Goal: Task Accomplishment & Management: Use online tool/utility

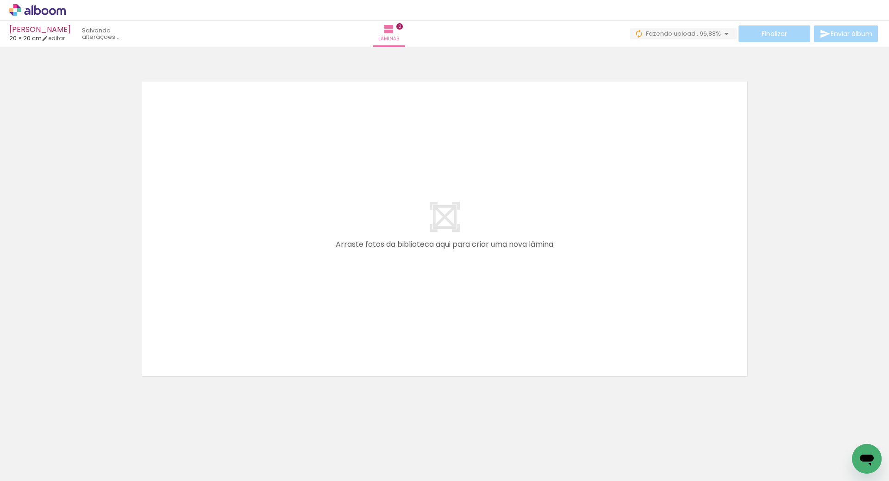
click at [39, 9] on icon at bounding box center [37, 10] width 7 height 10
drag, startPoint x: 353, startPoint y: 477, endPoint x: 10, endPoint y: 17, distance: 573.6
click at [40, 6] on icon at bounding box center [37, 10] width 56 height 12
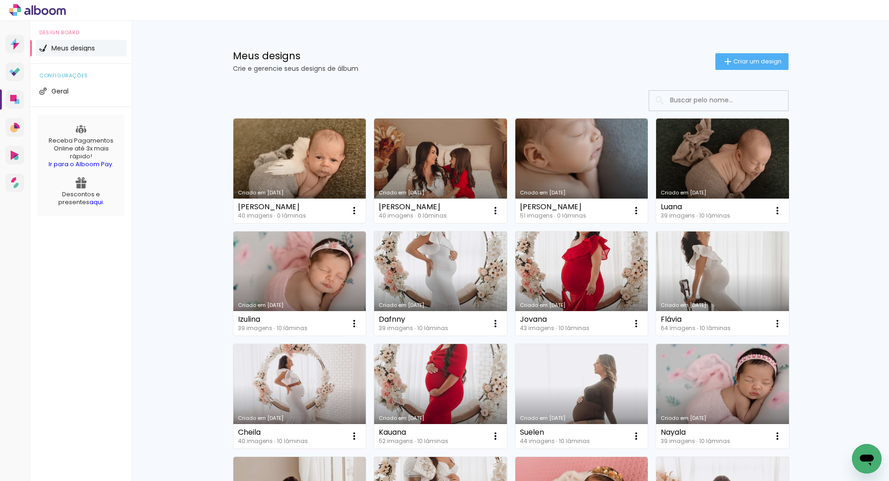
click at [36, 5] on icon at bounding box center [37, 10] width 56 height 12
click at [740, 62] on span "Criar um design" at bounding box center [757, 61] width 48 height 6
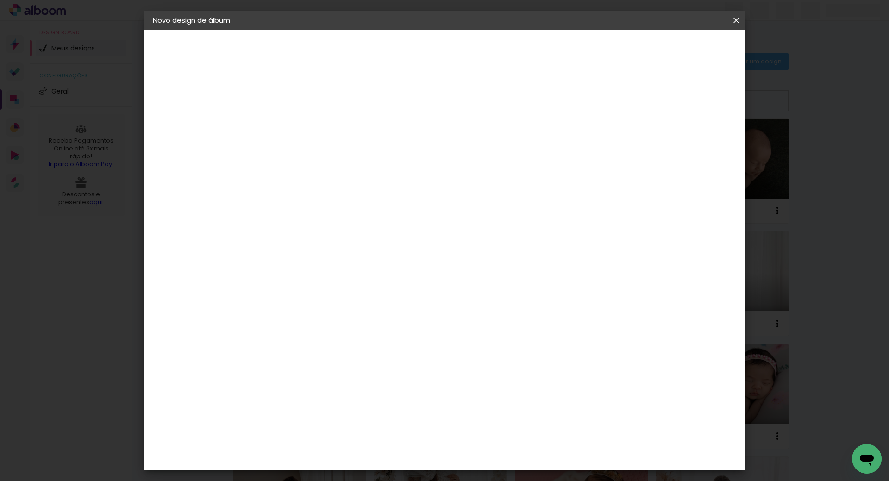
click at [304, 127] on input at bounding box center [304, 124] width 0 height 14
type input "[PERSON_NAME]"
type paper-input "[PERSON_NAME]"
click at [0, 0] on slot "Avançar" at bounding box center [0, 0] width 0 height 0
click at [478, 140] on paper-item "Tamanho Livre" at bounding box center [433, 141] width 89 height 20
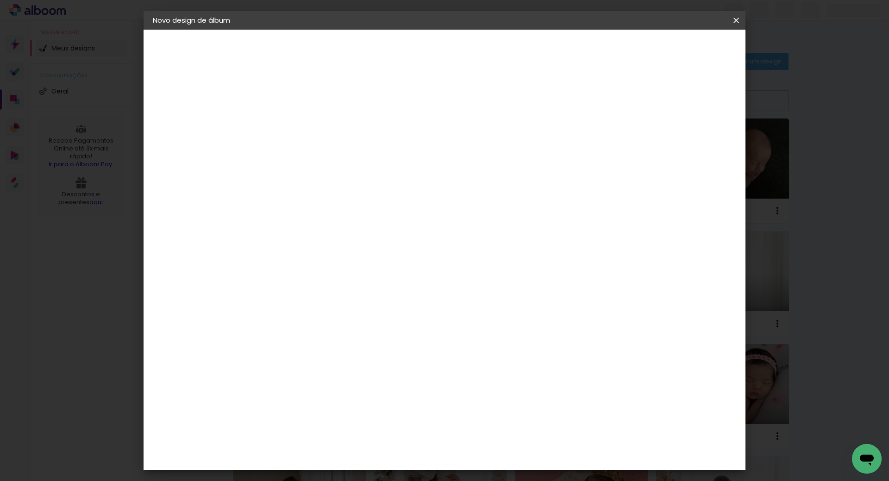
click at [0, 0] on slot "Avançar" at bounding box center [0, 0] width 0 height 0
click at [283, 266] on input "30" at bounding box center [275, 263] width 24 height 14
type input "20"
type paper-input "20"
click at [499, 326] on input "60" at bounding box center [496, 325] width 24 height 14
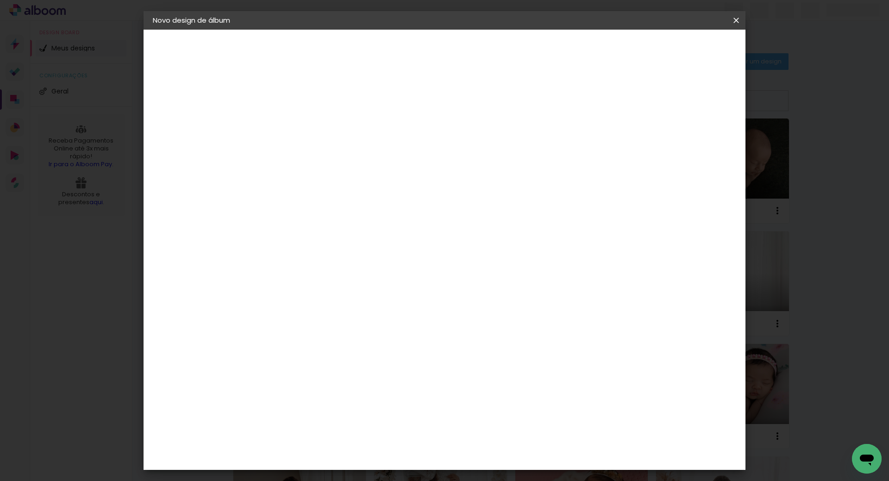
type input "40"
type paper-input "40"
click at [676, 47] on paper-button "Iniciar design" at bounding box center [657, 49] width 61 height 16
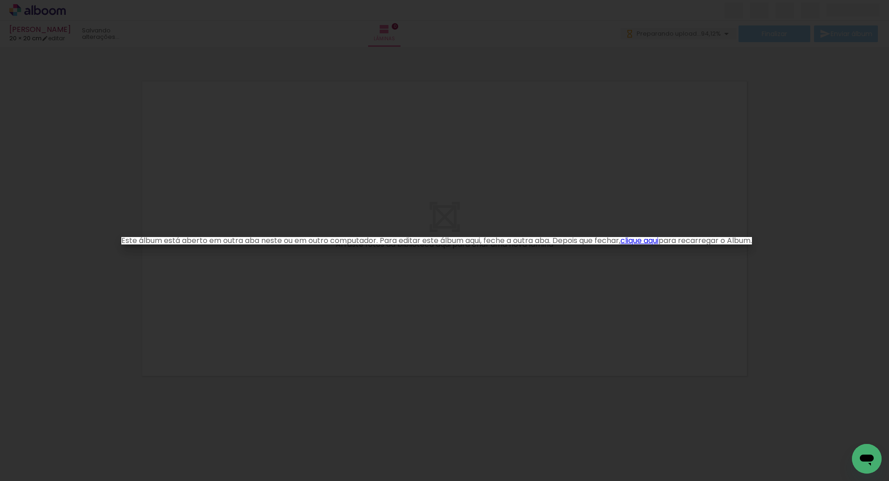
click at [487, 317] on iron-overlay-backdrop at bounding box center [444, 240] width 889 height 481
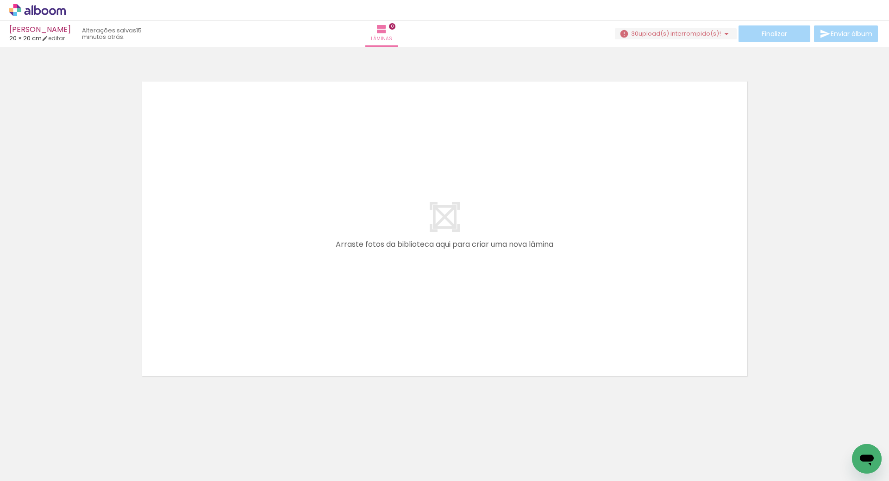
scroll to position [0, 1324]
click at [684, 34] on span "upload(s) interrompido(s)!" at bounding box center [679, 33] width 82 height 9
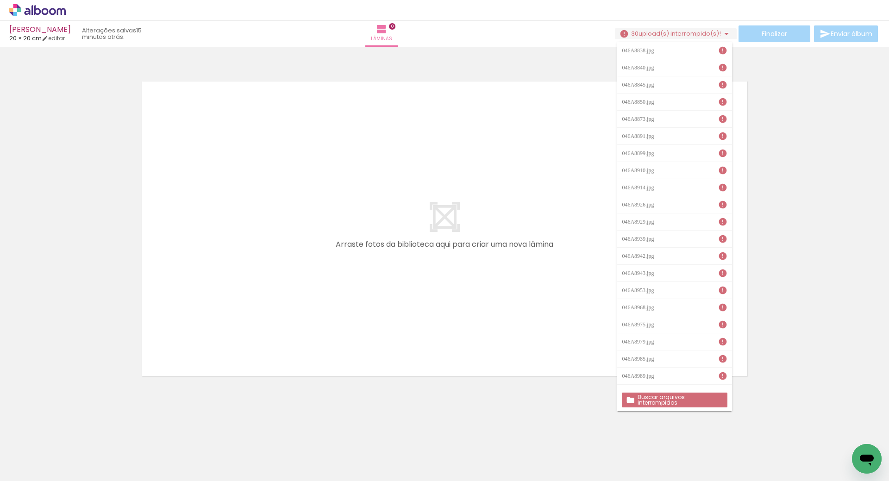
click at [0, 0] on slot "Buscar arquivos interrompidos" at bounding box center [0, 0] width 0 height 0
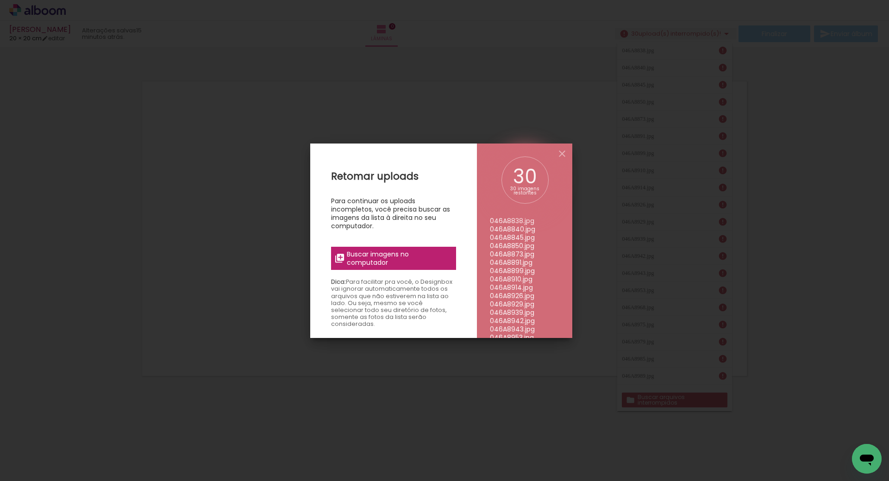
click at [414, 259] on span "Buscar imagens no computador" at bounding box center [398, 258] width 103 height 17
click at [0, 0] on input "file" at bounding box center [0, 0] width 0 height 0
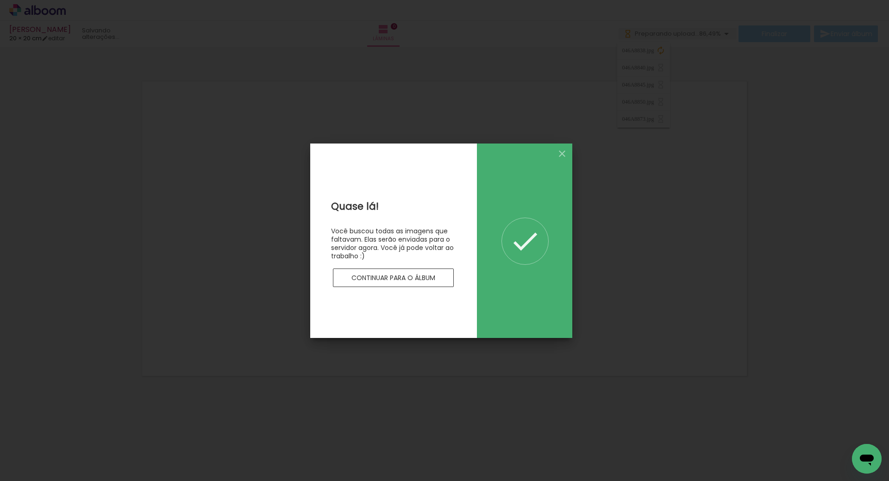
scroll to position [0, 0]
click at [0, 0] on slot "Continuar para o álbum" at bounding box center [0, 0] width 0 height 0
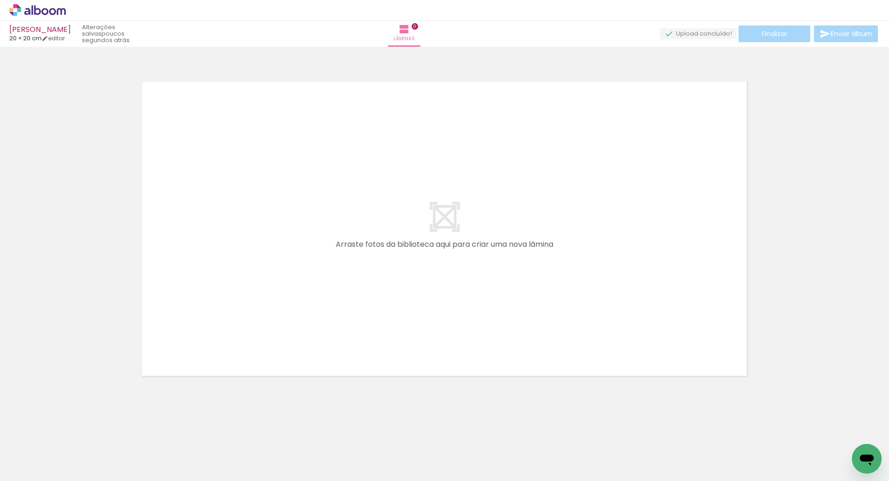
click at [42, 11] on icon at bounding box center [45, 11] width 7 height 7
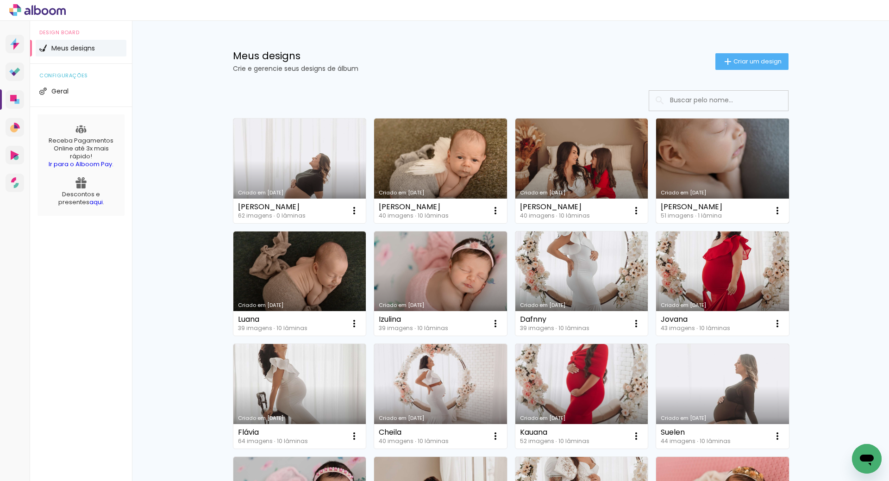
click at [723, 160] on link "Criado em [DATE]" at bounding box center [722, 171] width 133 height 105
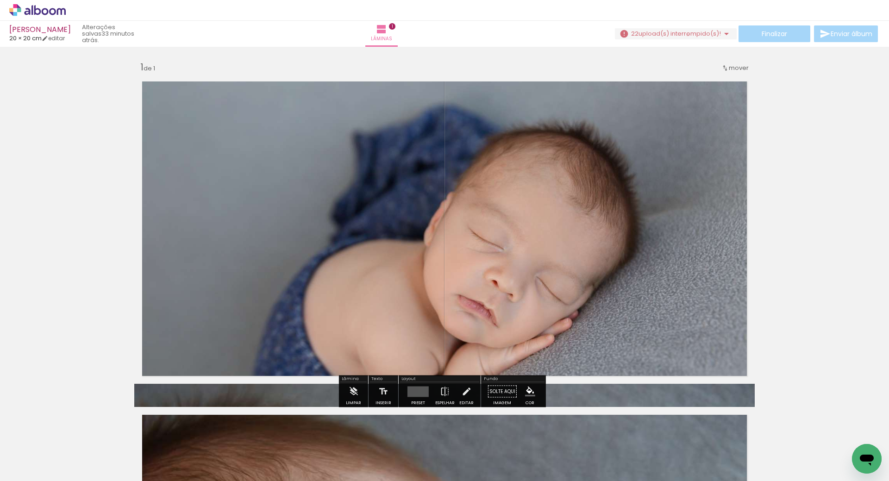
click at [684, 35] on span "upload(s) interrompido(s)!" at bounding box center [679, 33] width 82 height 9
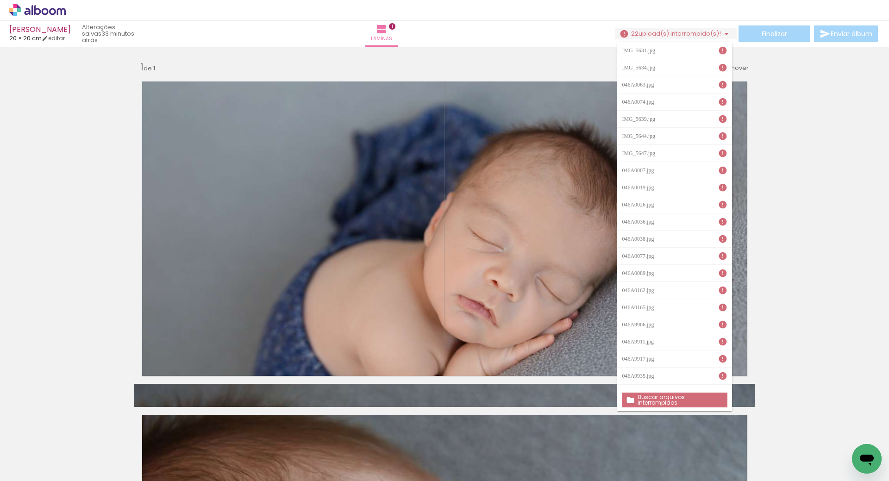
click at [0, 0] on slot "Buscar arquivos interrompidos" at bounding box center [0, 0] width 0 height 0
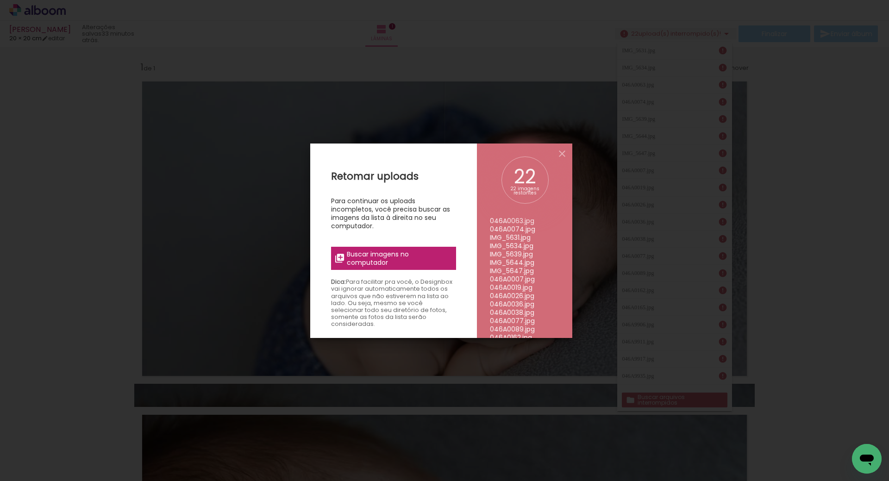
click at [416, 253] on span "Buscar imagens no computador" at bounding box center [398, 258] width 103 height 17
click at [0, 0] on input "file" at bounding box center [0, 0] width 0 height 0
click at [416, 255] on span "Buscar imagens no computador" at bounding box center [398, 258] width 103 height 17
click at [0, 0] on input "file" at bounding box center [0, 0] width 0 height 0
click at [387, 261] on span "Buscar imagens no computador" at bounding box center [398, 258] width 103 height 17
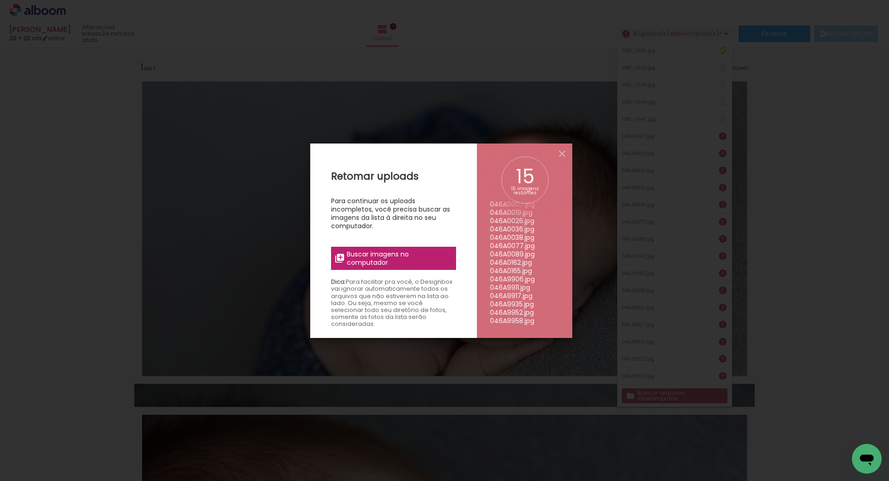
click at [0, 0] on input "file" at bounding box center [0, 0] width 0 height 0
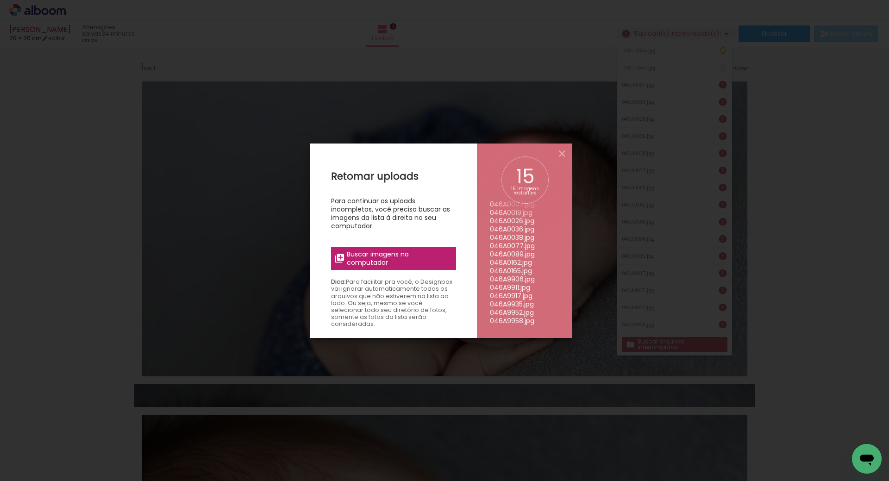
click at [682, 287] on iron-overlay-backdrop at bounding box center [444, 240] width 889 height 481
click at [561, 151] on iron-icon at bounding box center [561, 153] width 11 height 11
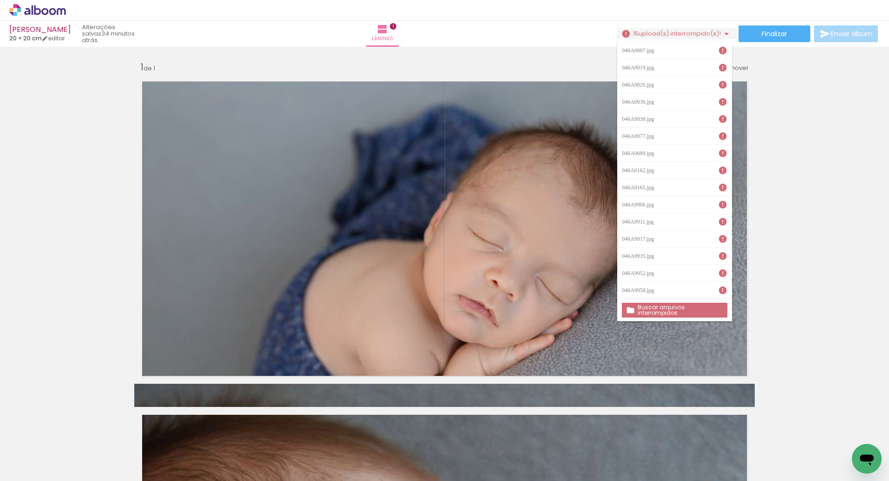
scroll to position [0, 1834]
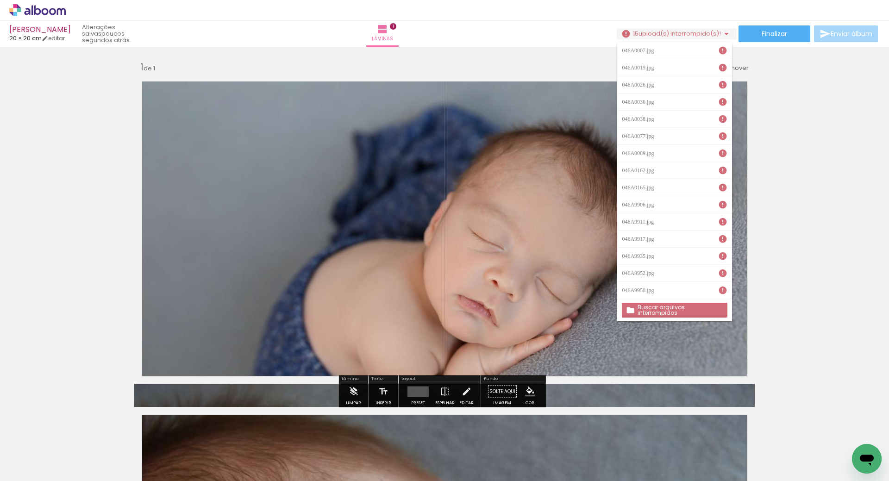
drag, startPoint x: 782, startPoint y: 245, endPoint x: 787, endPoint y: 247, distance: 5.0
click at [782, 245] on div "Inserir lâmina 1 de 1" at bounding box center [444, 383] width 889 height 667
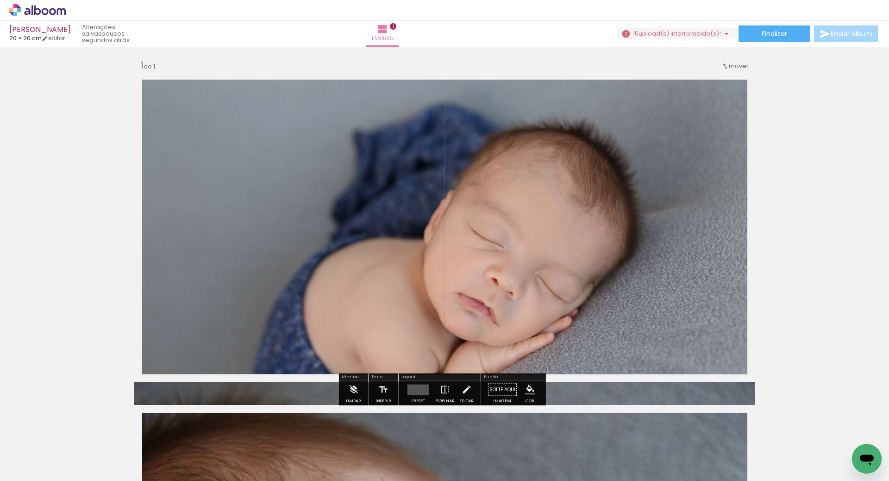
scroll to position [0, 0]
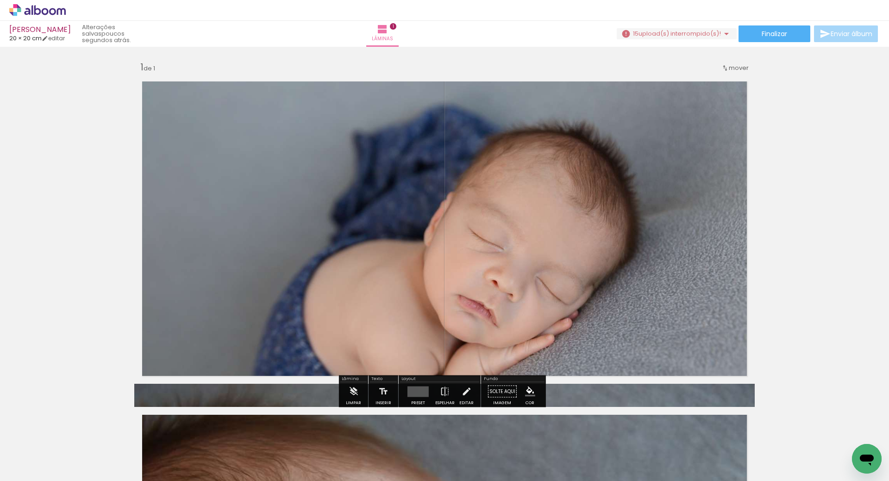
click at [45, 8] on icon at bounding box center [37, 10] width 56 height 12
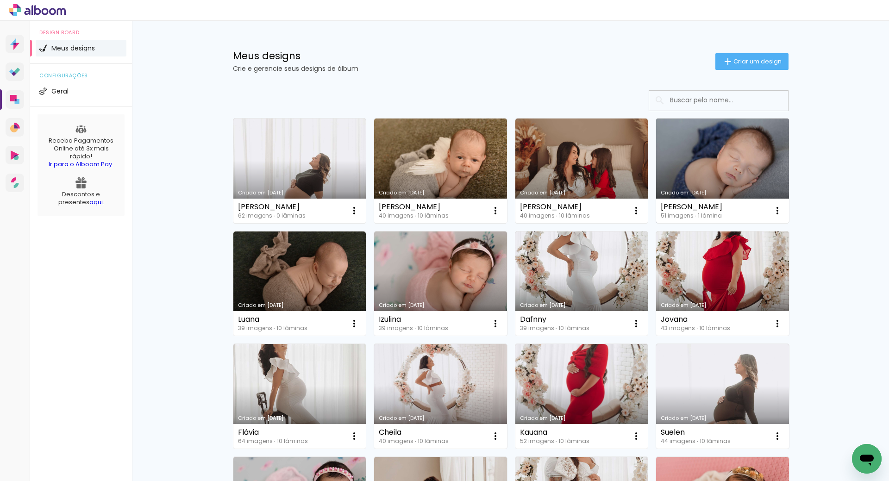
click at [731, 174] on link "Criado em [DATE]" at bounding box center [722, 171] width 133 height 105
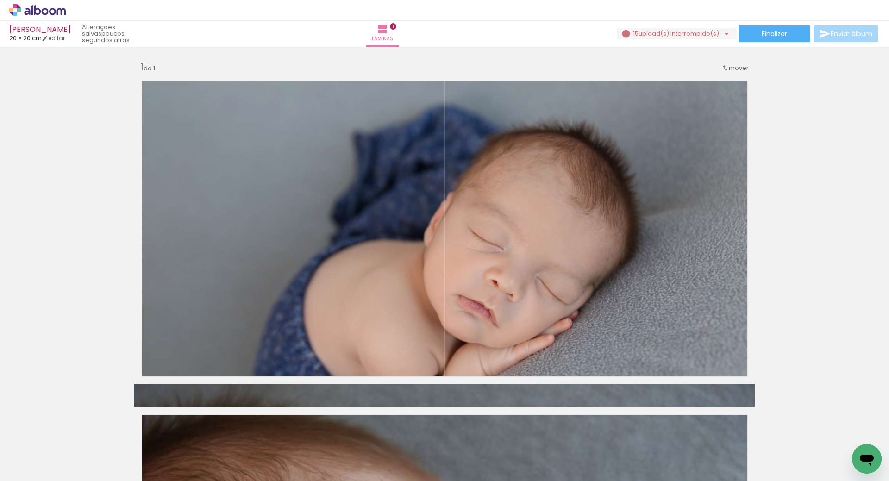
scroll to position [0, 1834]
click at [721, 33] on iron-icon at bounding box center [726, 33] width 11 height 11
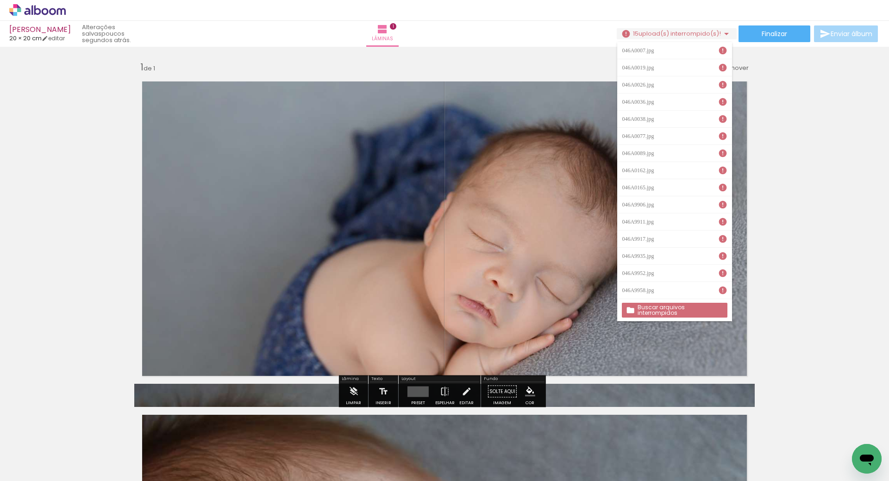
click at [0, 0] on slot "Buscar arquivos interrompidos" at bounding box center [0, 0] width 0 height 0
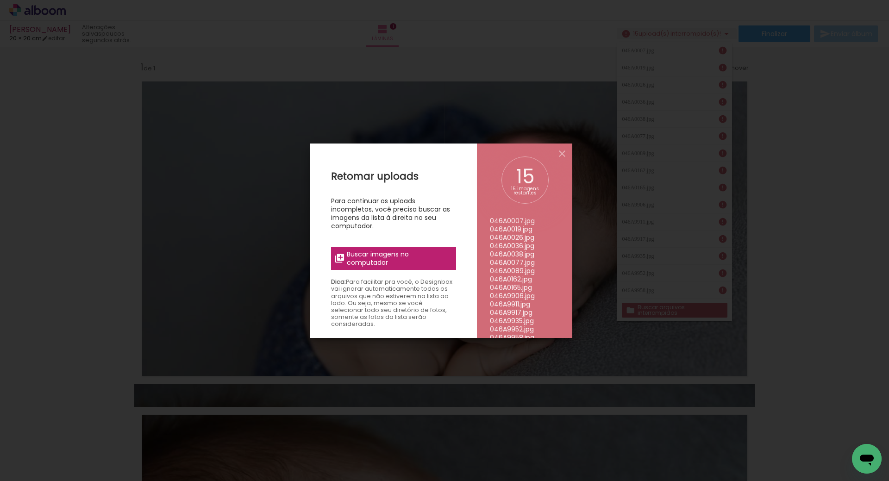
scroll to position [17, 0]
click at [428, 266] on span "Buscar imagens no computador" at bounding box center [398, 258] width 103 height 17
click at [0, 0] on input "file" at bounding box center [0, 0] width 0 height 0
click at [560, 150] on iron-icon at bounding box center [561, 153] width 11 height 11
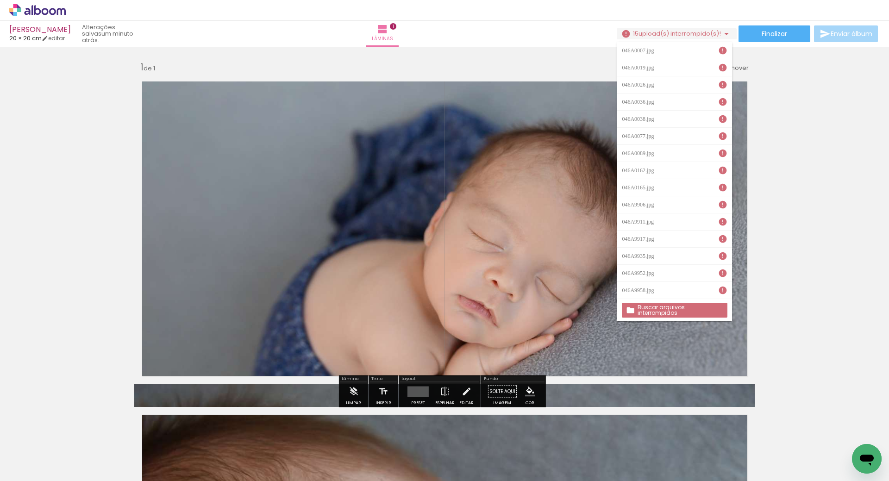
click at [788, 289] on div "Inserir lâmina 1 de 1" at bounding box center [444, 383] width 889 height 667
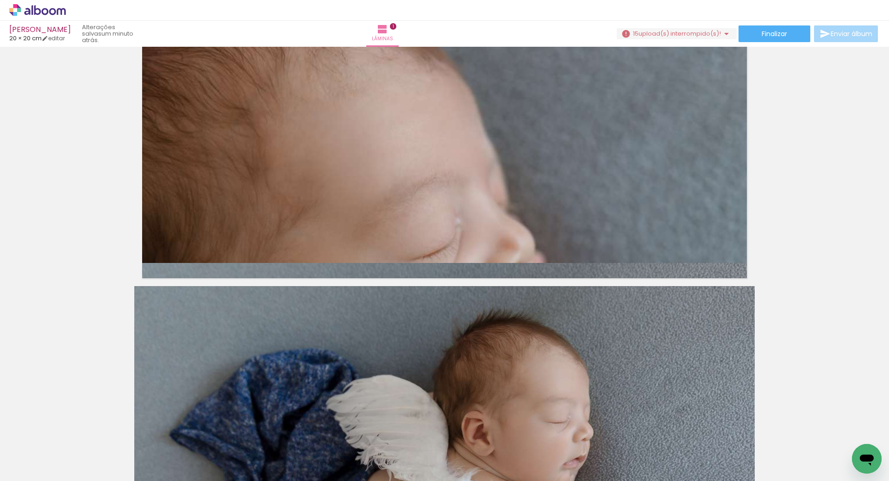
scroll to position [523, 0]
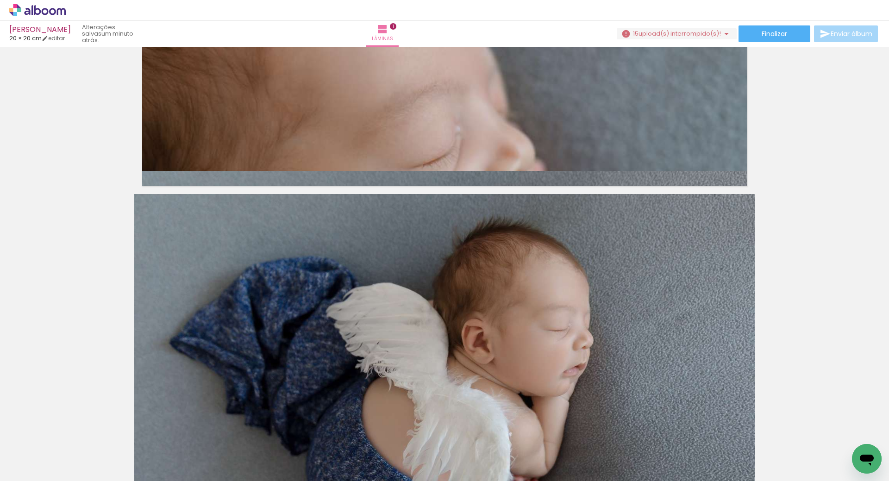
click at [724, 34] on iron-icon at bounding box center [726, 33] width 11 height 11
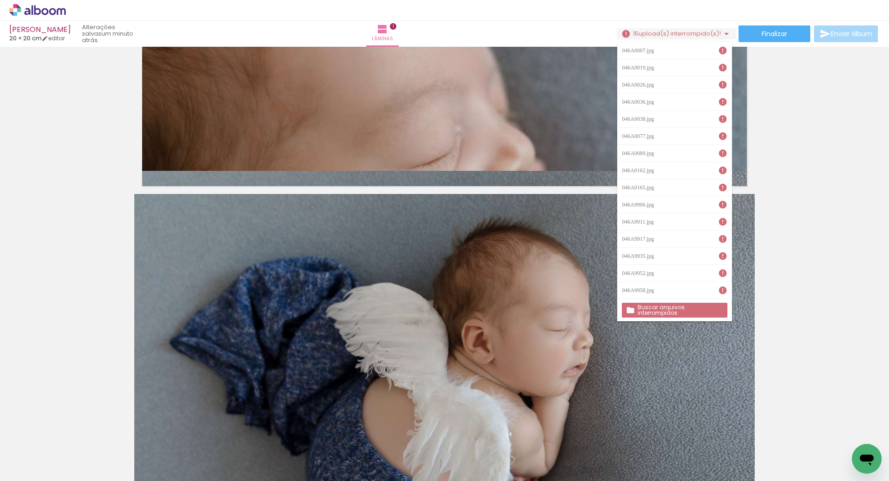
click at [0, 0] on slot "Buscar arquivos interrompidos" at bounding box center [0, 0] width 0 height 0
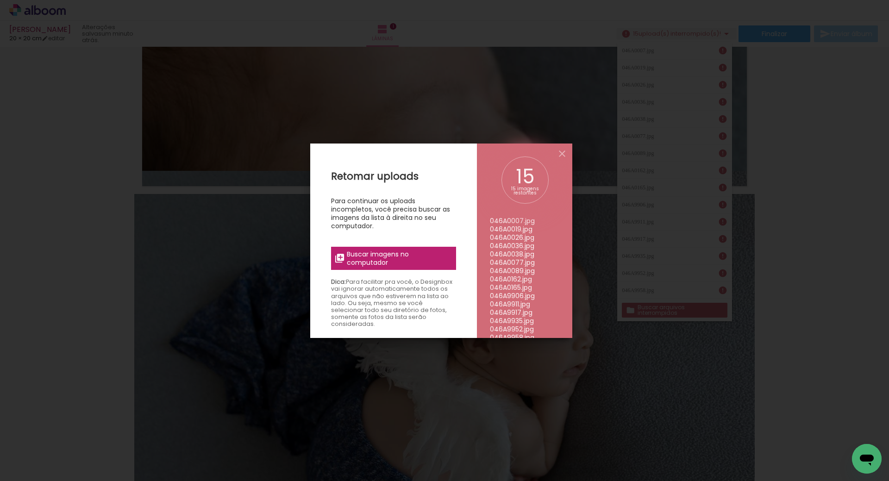
click at [374, 258] on span "Buscar imagens no computador" at bounding box center [398, 258] width 103 height 17
click at [0, 0] on input "file" at bounding box center [0, 0] width 0 height 0
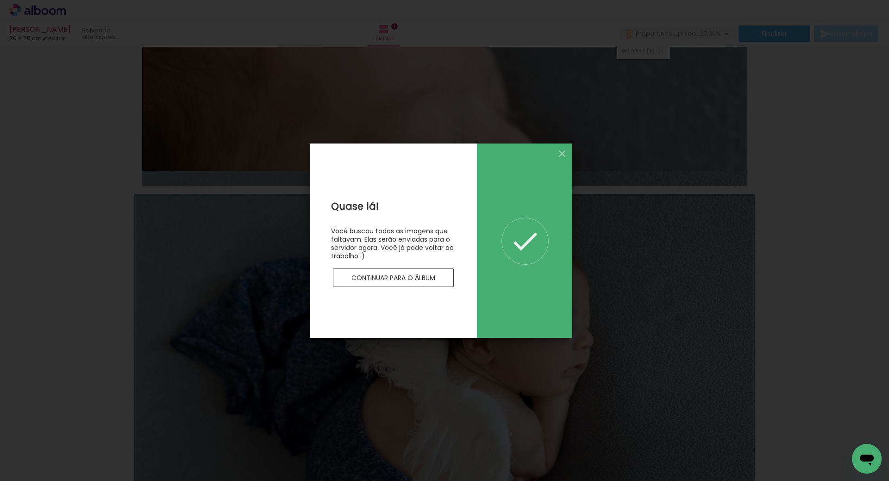
scroll to position [0, 0]
click at [415, 282] on paper-button "Continuar para o álbum" at bounding box center [393, 277] width 121 height 19
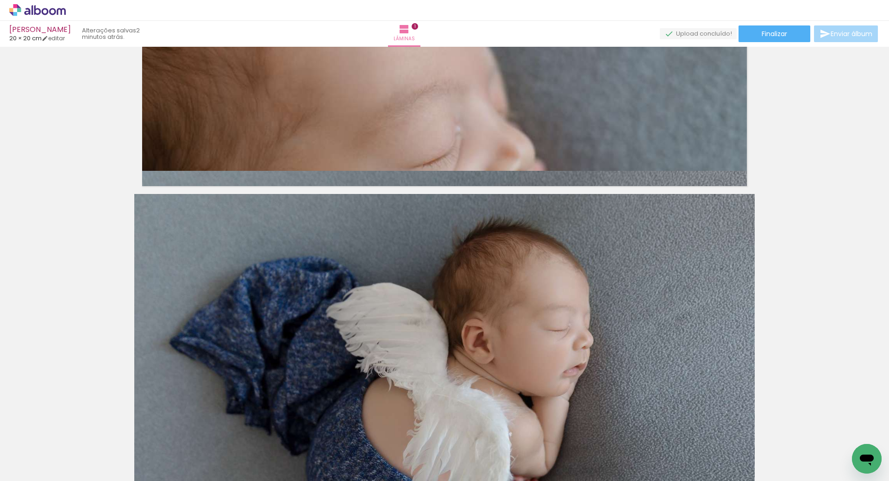
click at [52, 10] on icon at bounding box center [37, 10] width 56 height 12
